Goal: Information Seeking & Learning: Learn about a topic

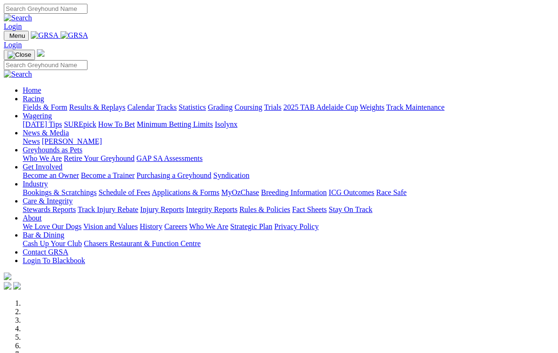
scroll to position [266, 0]
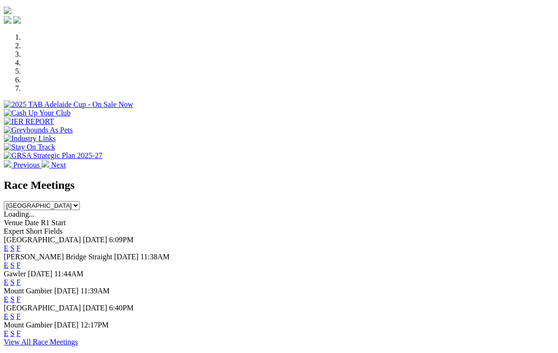
click at [9, 278] on link "E" at bounding box center [6, 282] width 5 height 8
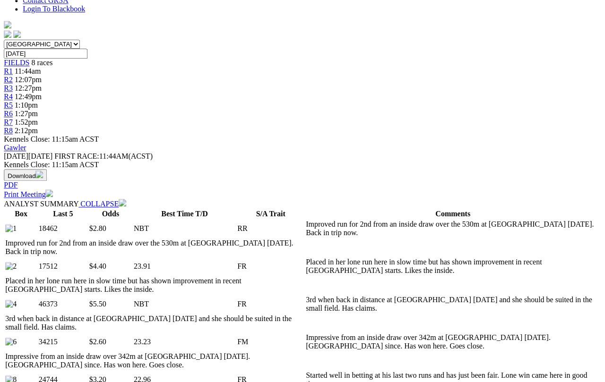
scroll to position [259, 10]
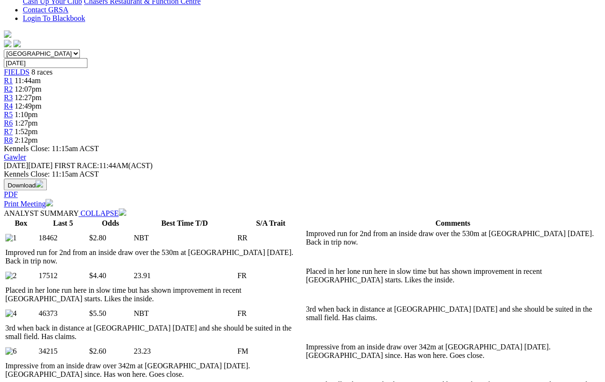
select select "all"
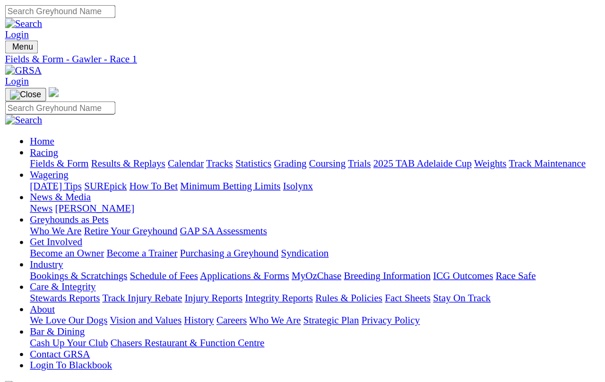
click at [13, 344] on link "R2" at bounding box center [8, 348] width 9 height 8
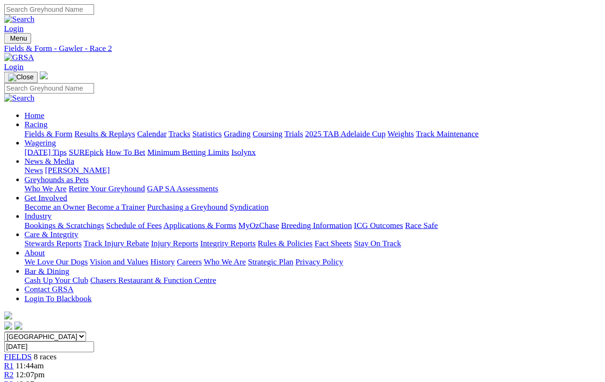
click at [13, 353] on link "R3" at bounding box center [8, 357] width 9 height 8
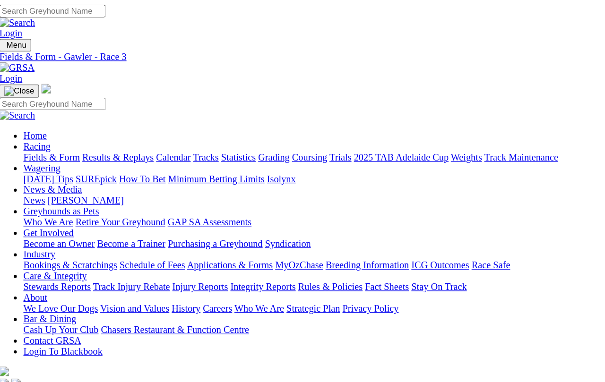
click at [13, 361] on link "R4" at bounding box center [8, 365] width 9 height 8
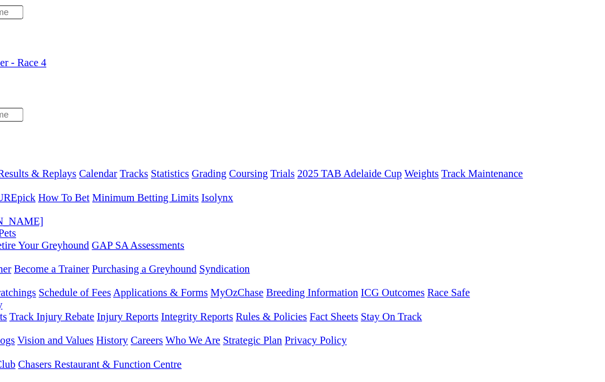
click at [13, 370] on link "R5" at bounding box center [8, 374] width 9 height 8
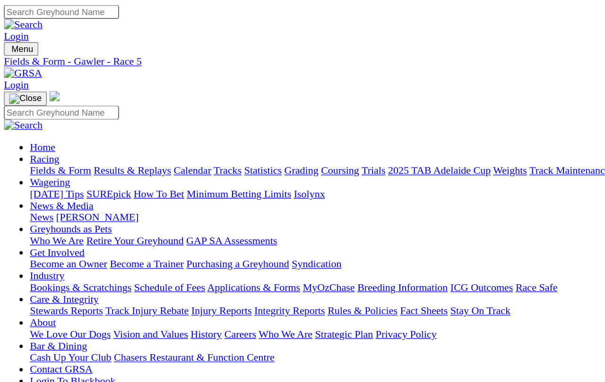
click at [13, 378] on link "R6" at bounding box center [8, 382] width 9 height 8
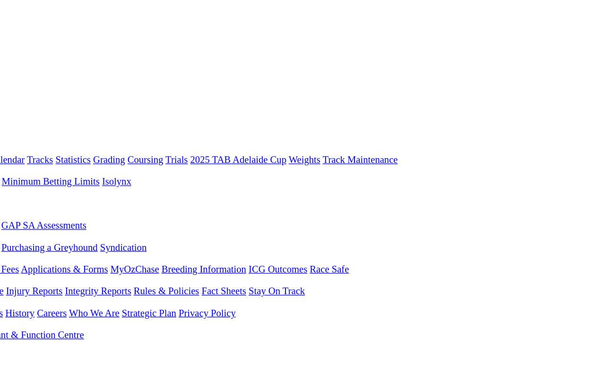
scroll to position [0, 151]
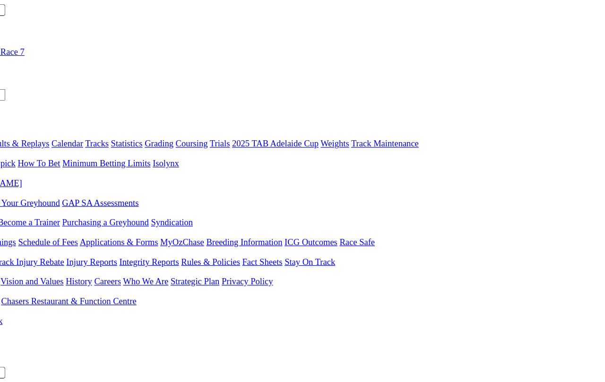
scroll to position [0, 148]
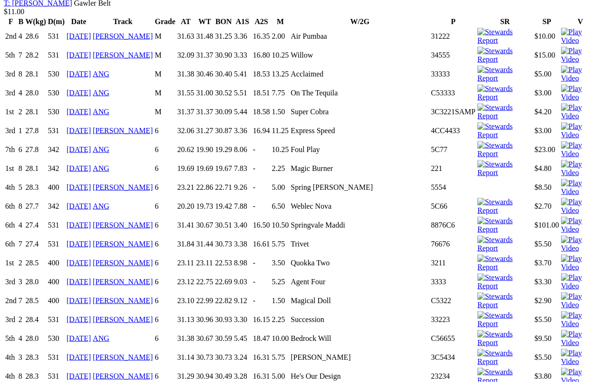
scroll to position [1984, 0]
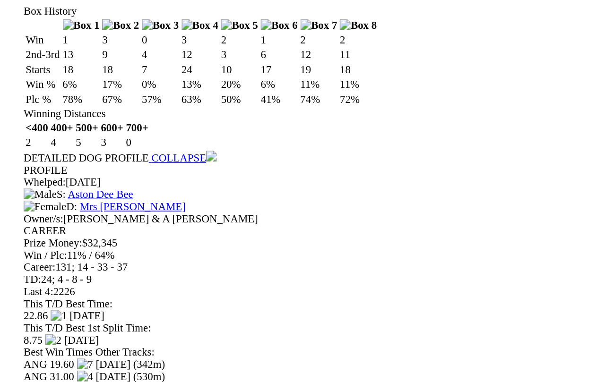
scroll to position [4381, 0]
